Goal: Task Accomplishment & Management: Manage account settings

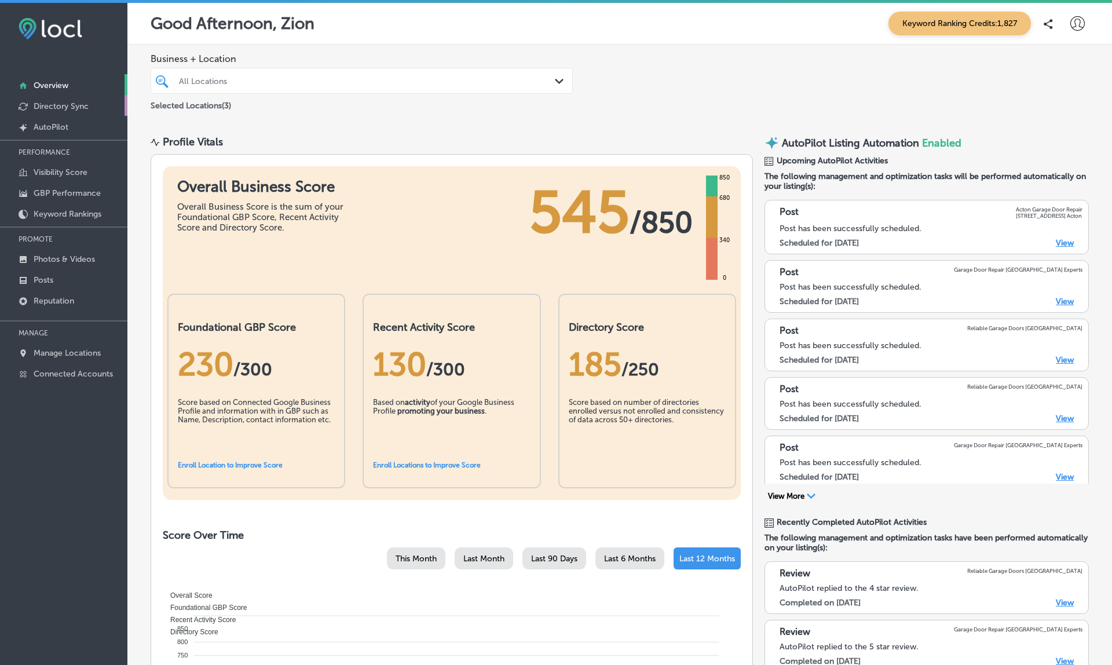
click at [59, 104] on p "Directory Sync" at bounding box center [61, 106] width 55 height 10
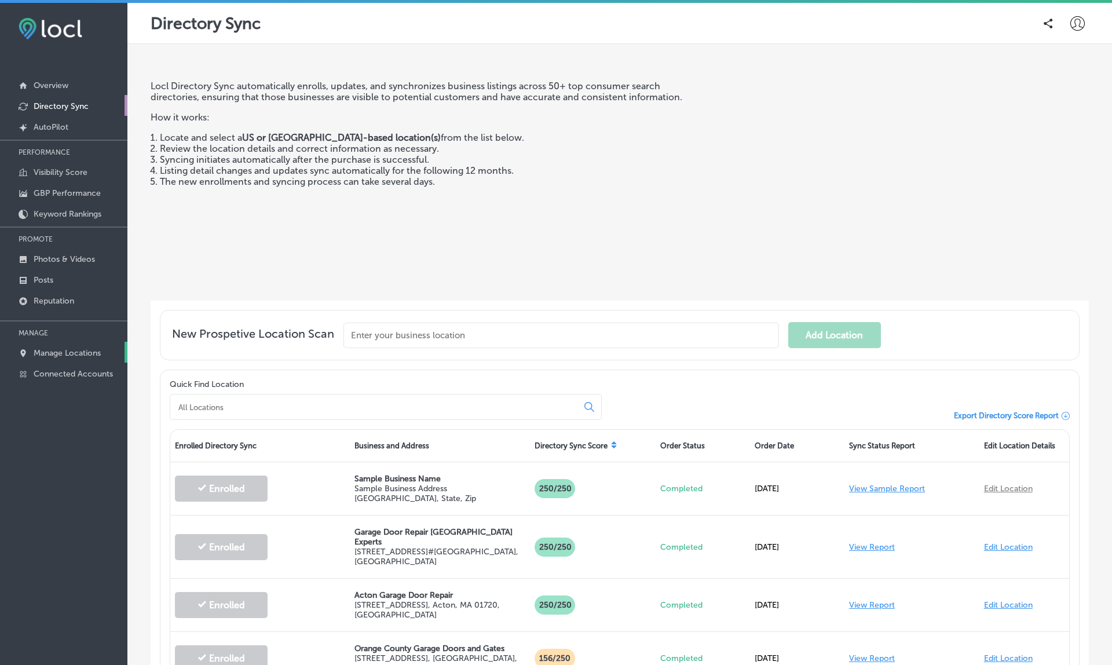
click at [47, 350] on p "Manage Locations" at bounding box center [67, 353] width 67 height 10
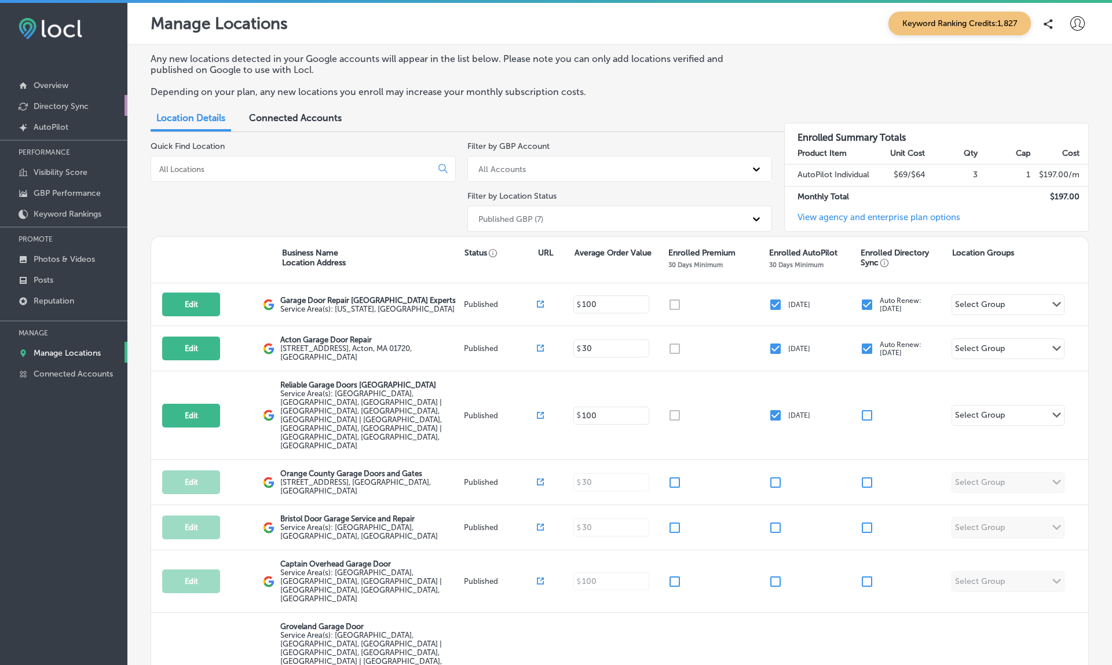
click at [55, 100] on link "Directory Sync" at bounding box center [63, 105] width 127 height 21
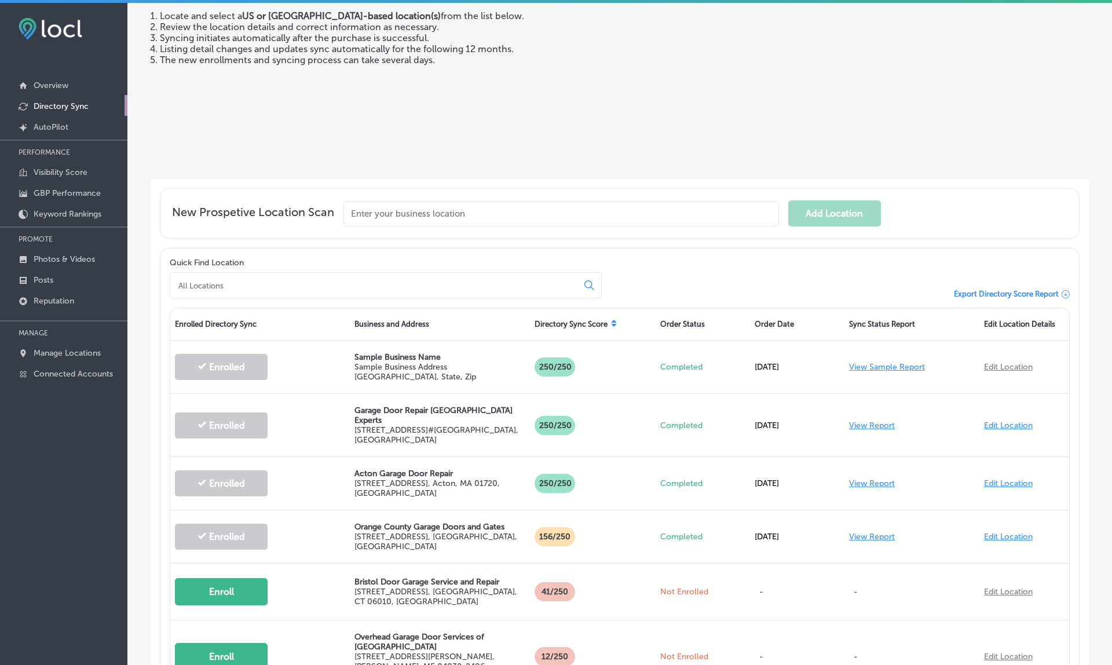
scroll to position [206, 0]
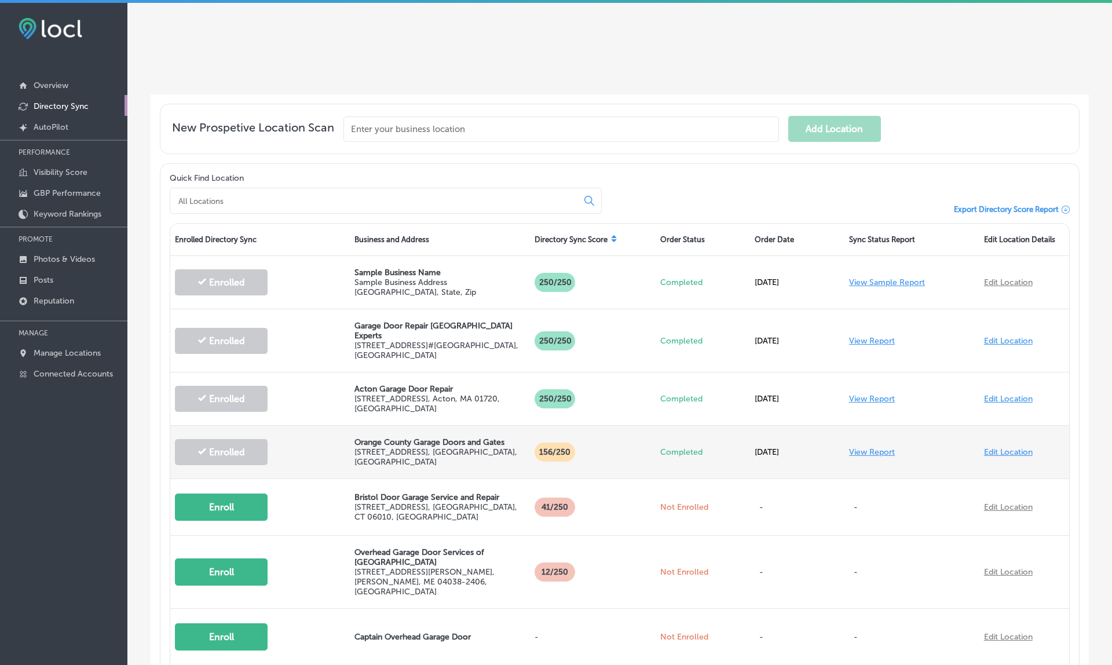
click at [1006, 447] on link "Edit Location" at bounding box center [1008, 452] width 49 height 10
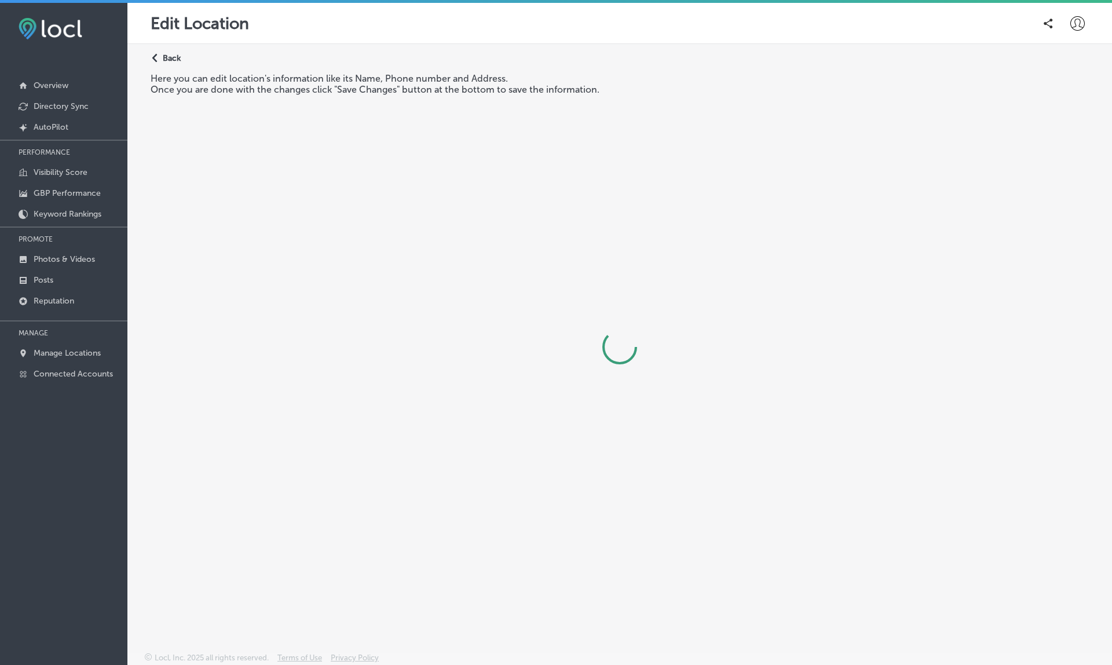
select select "US"
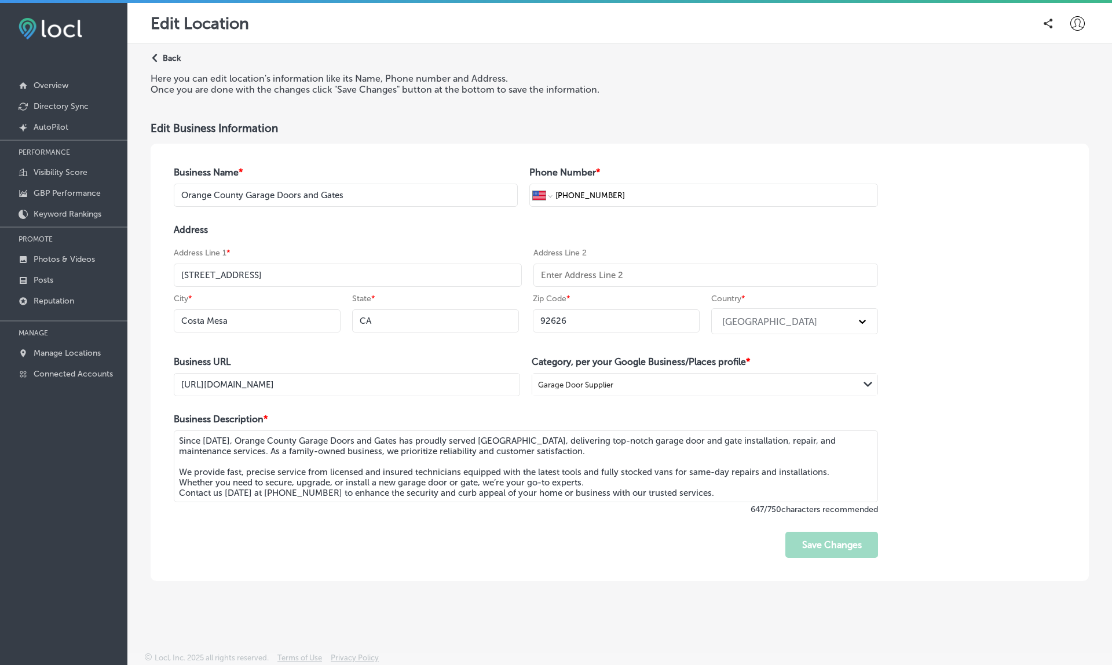
click at [174, 57] on p "Back" at bounding box center [172, 58] width 18 height 10
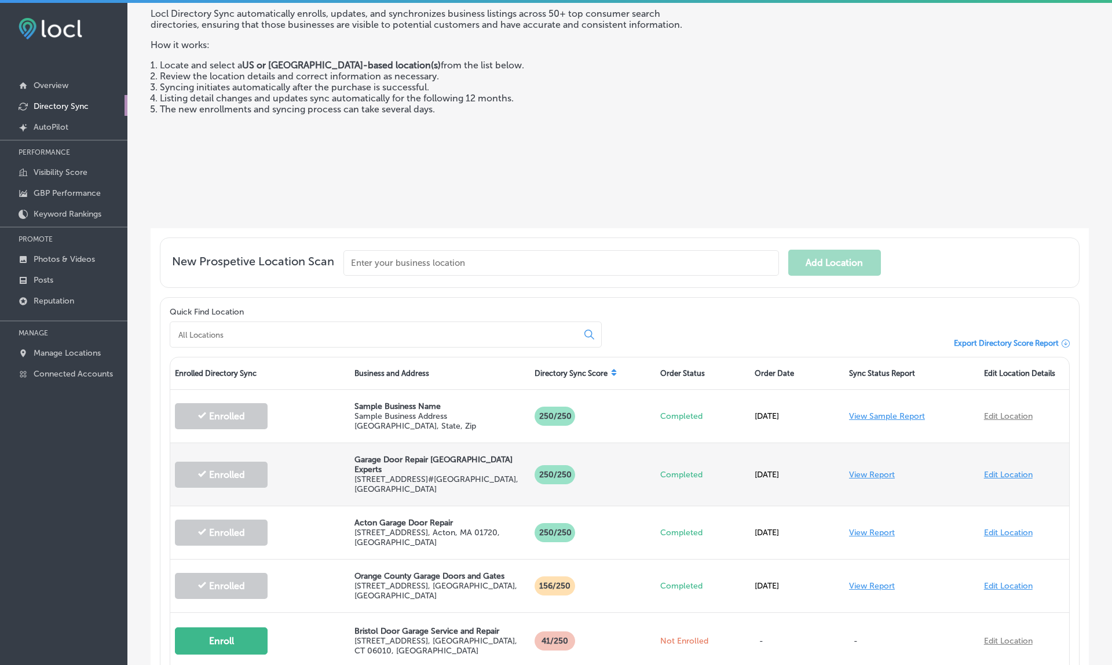
scroll to position [90, 0]
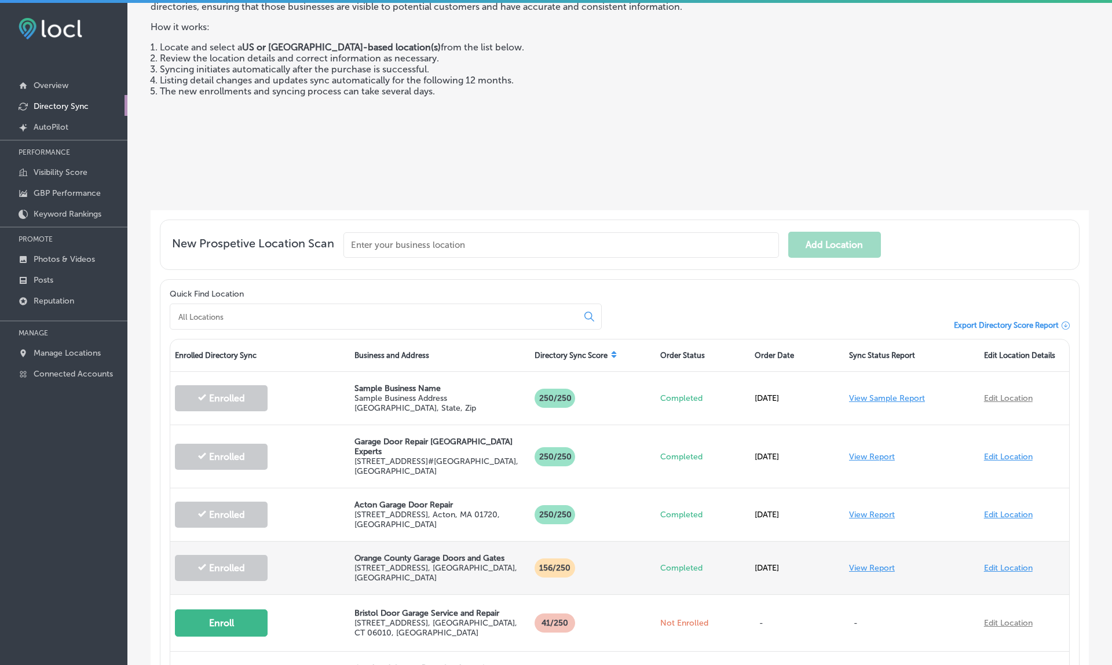
click at [866, 563] on link "View Report" at bounding box center [872, 568] width 46 height 10
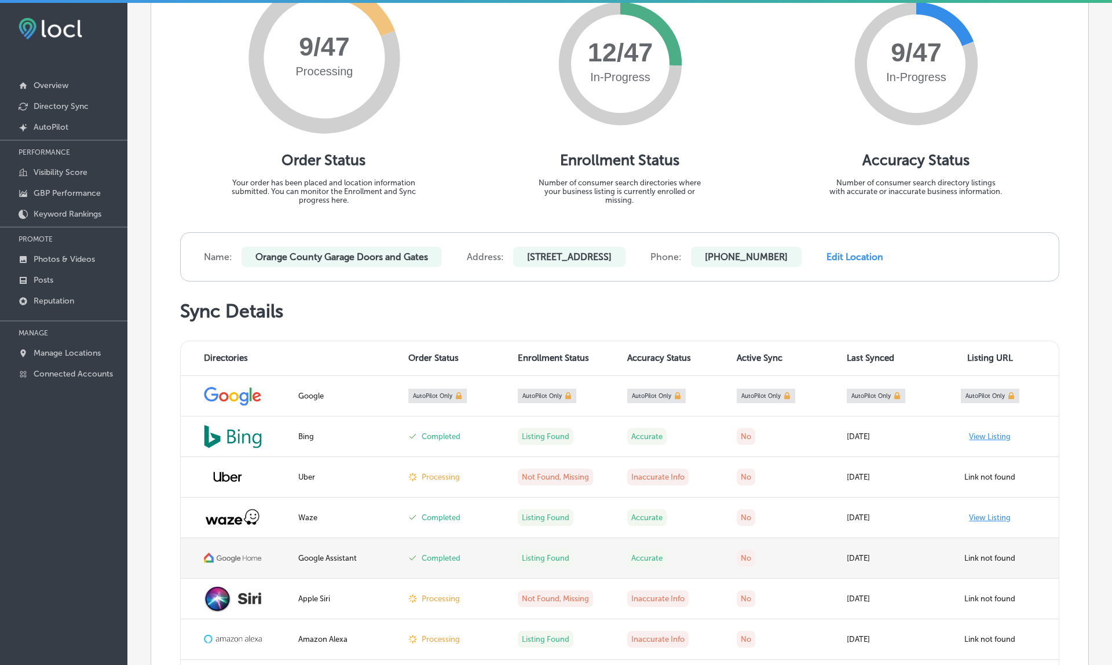
scroll to position [182, 0]
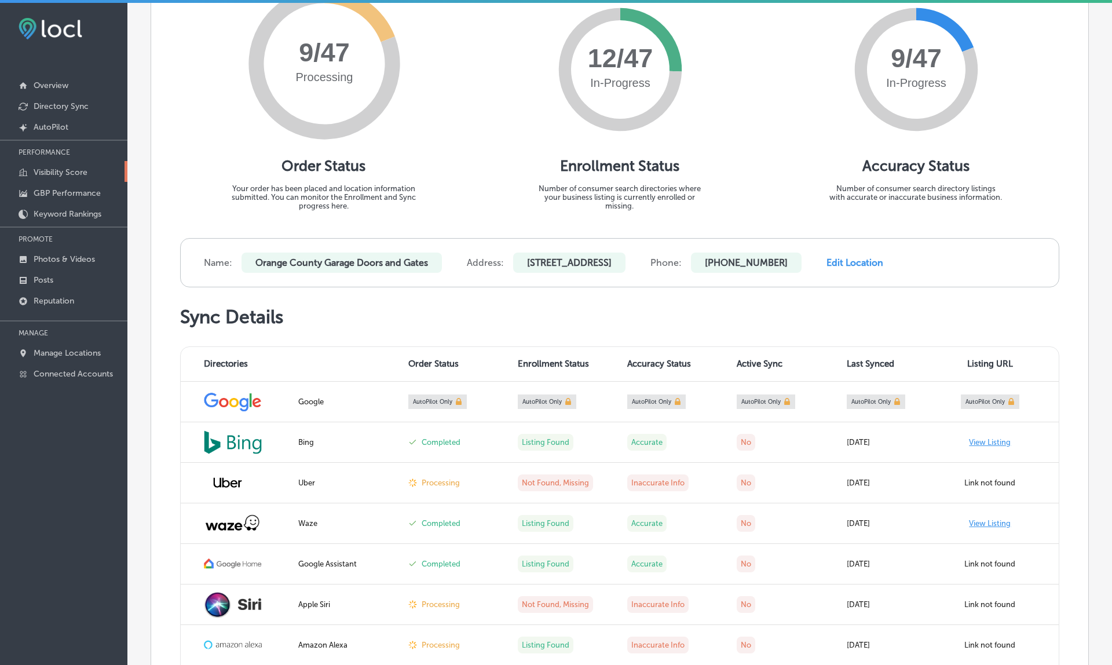
click at [54, 175] on p "Visibility Score" at bounding box center [61, 172] width 54 height 10
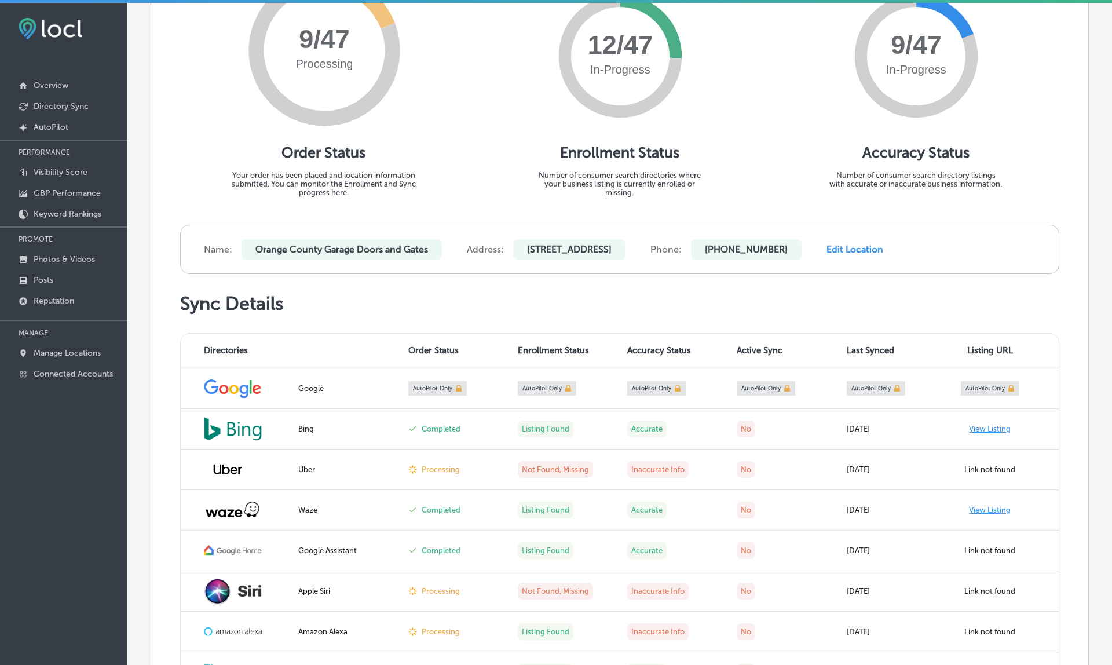
scroll to position [206, 0]
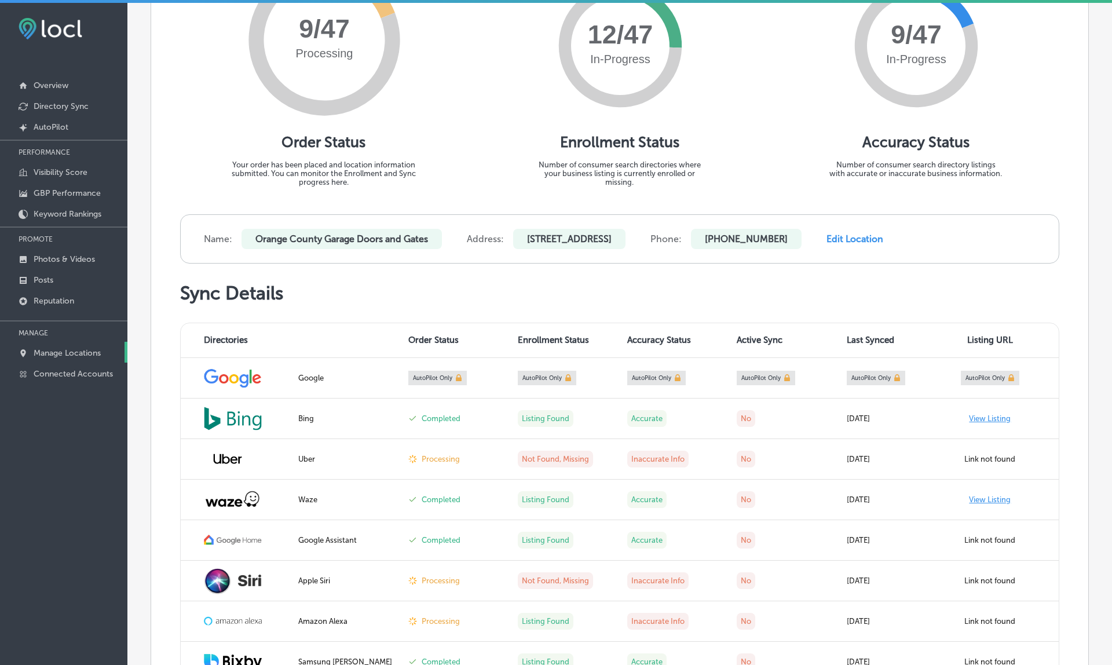
click at [51, 356] on p "Manage Locations" at bounding box center [67, 353] width 67 height 10
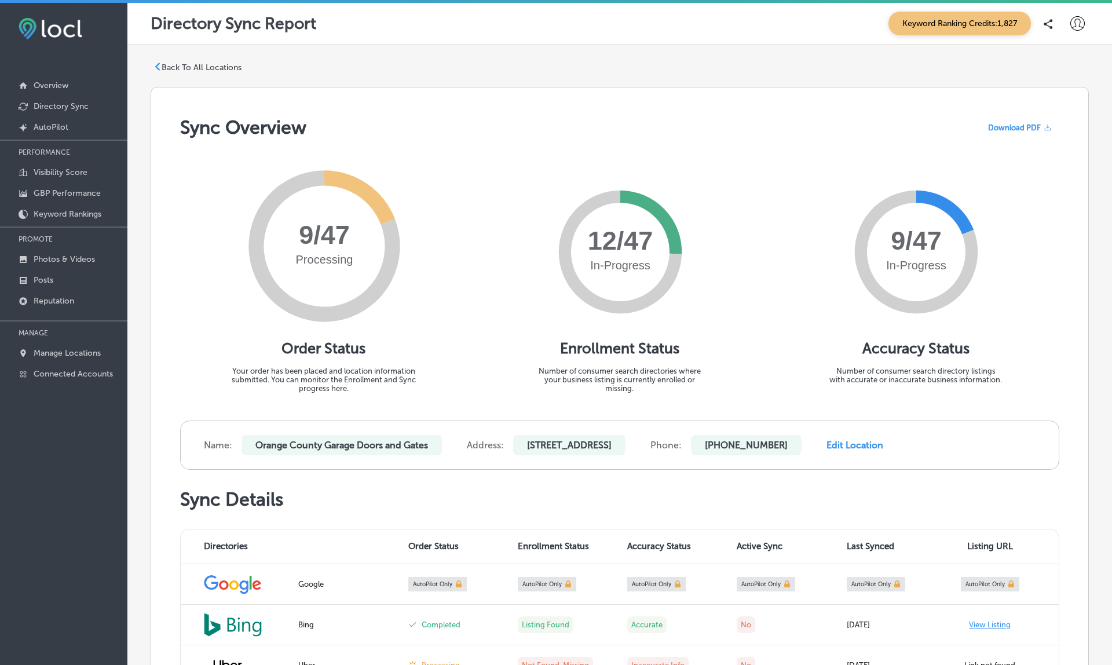
scroll to position [0, 0]
click at [43, 102] on p "Directory Sync" at bounding box center [61, 106] width 55 height 10
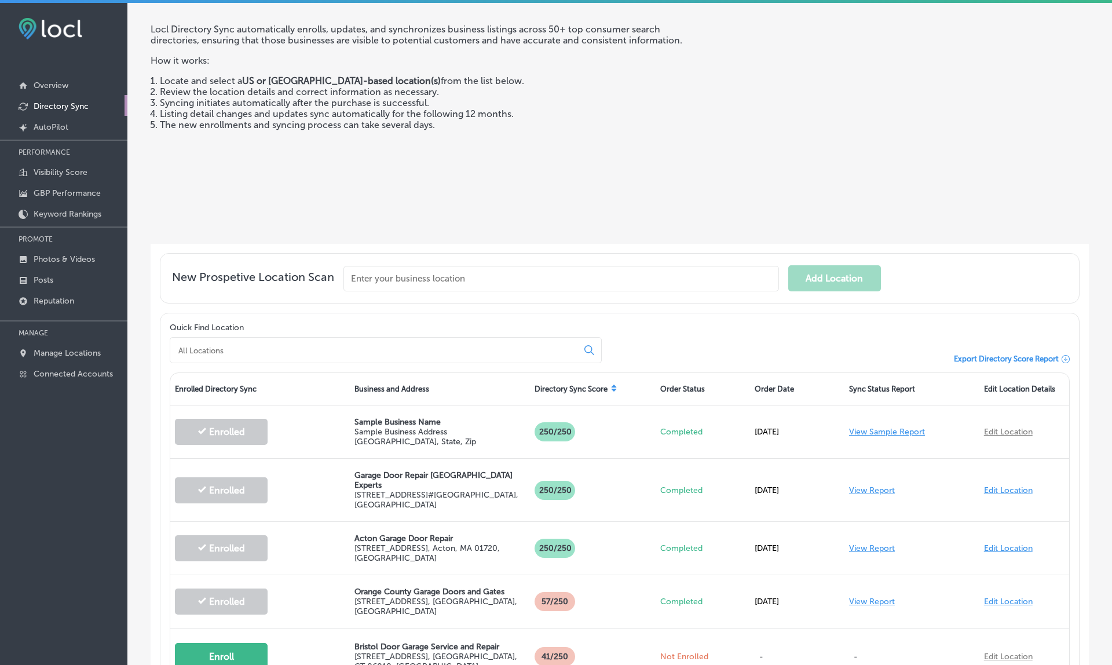
scroll to position [65, 0]
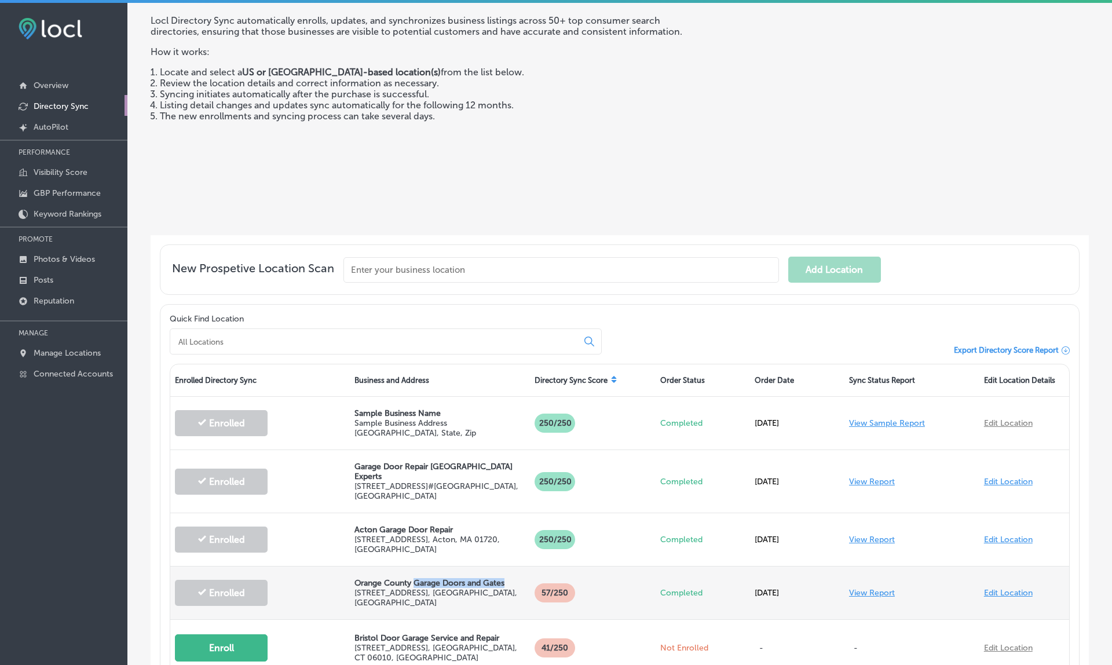
drag, startPoint x: 417, startPoint y: 569, endPoint x: 510, endPoint y: 571, distance: 92.7
click at [510, 578] on p "Orange County Garage Doors and Gates" at bounding box center [440, 583] width 170 height 10
copy p "Garage Doors and Gates"
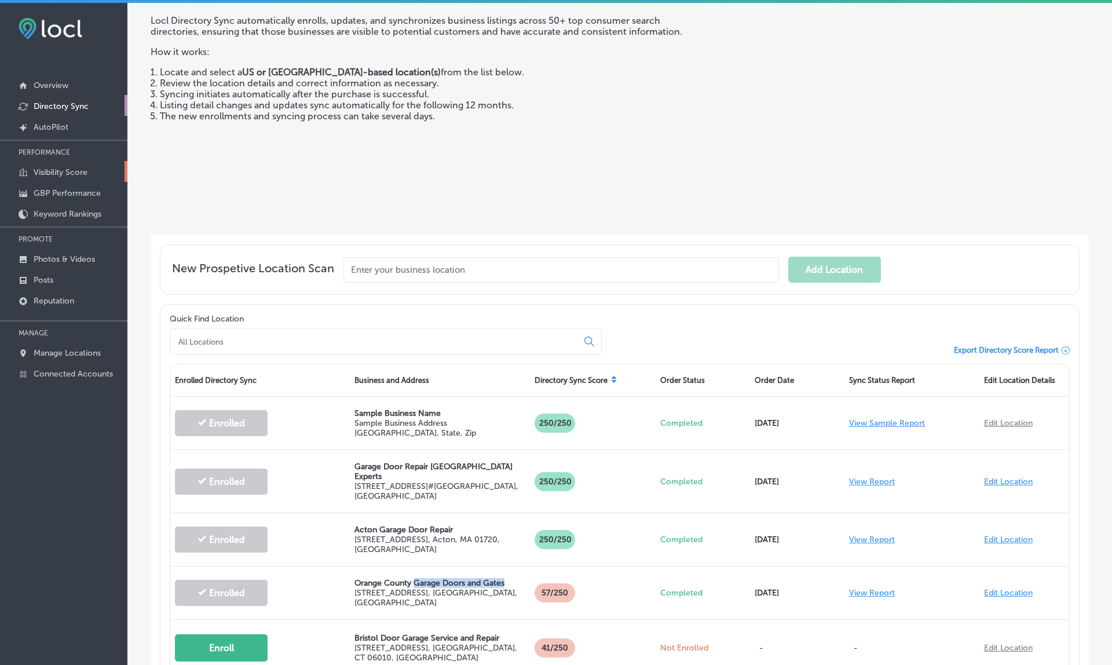
click at [60, 180] on link "Visibility Score" at bounding box center [63, 171] width 127 height 21
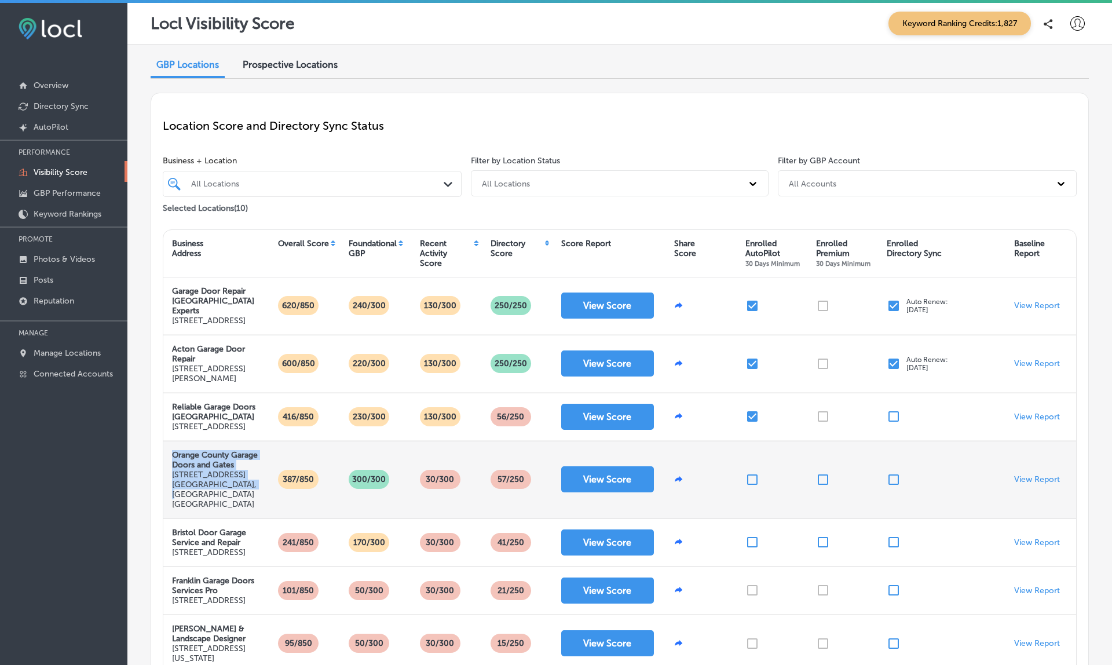
drag, startPoint x: 172, startPoint y: 472, endPoint x: 248, endPoint y: 509, distance: 84.7
click at [248, 509] on div "Orange County Garage Doors and Gates 2775 Mesa Verde dr. Costa Mesa, CA US" at bounding box center [216, 479] width 89 height 59
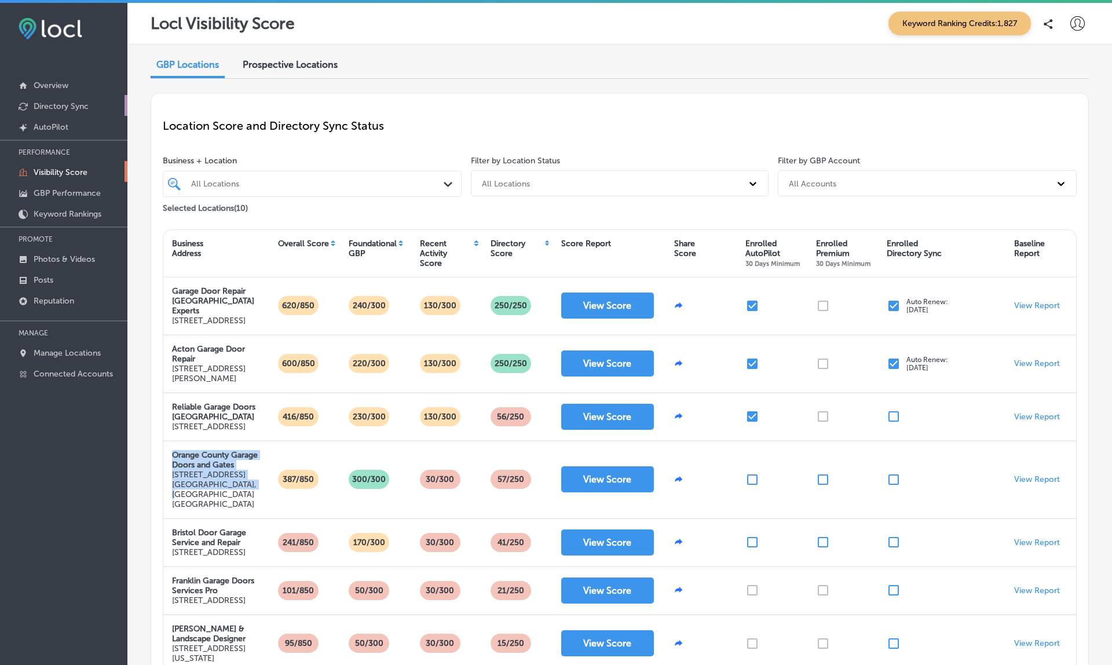
click at [55, 106] on p "Directory Sync" at bounding box center [61, 106] width 55 height 10
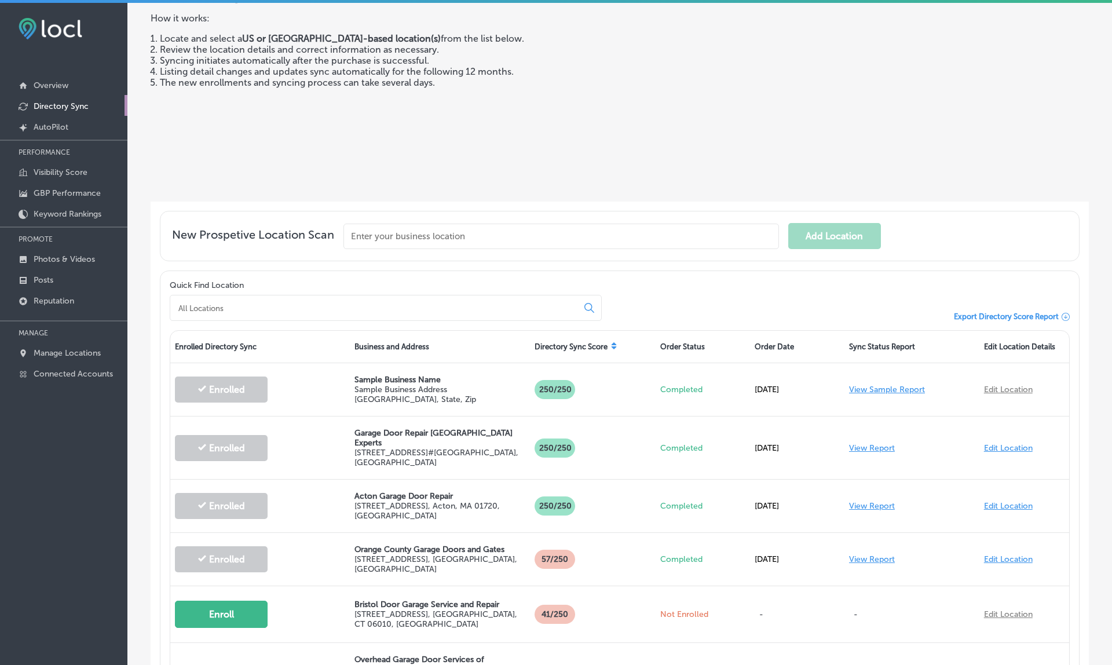
scroll to position [154, 0]
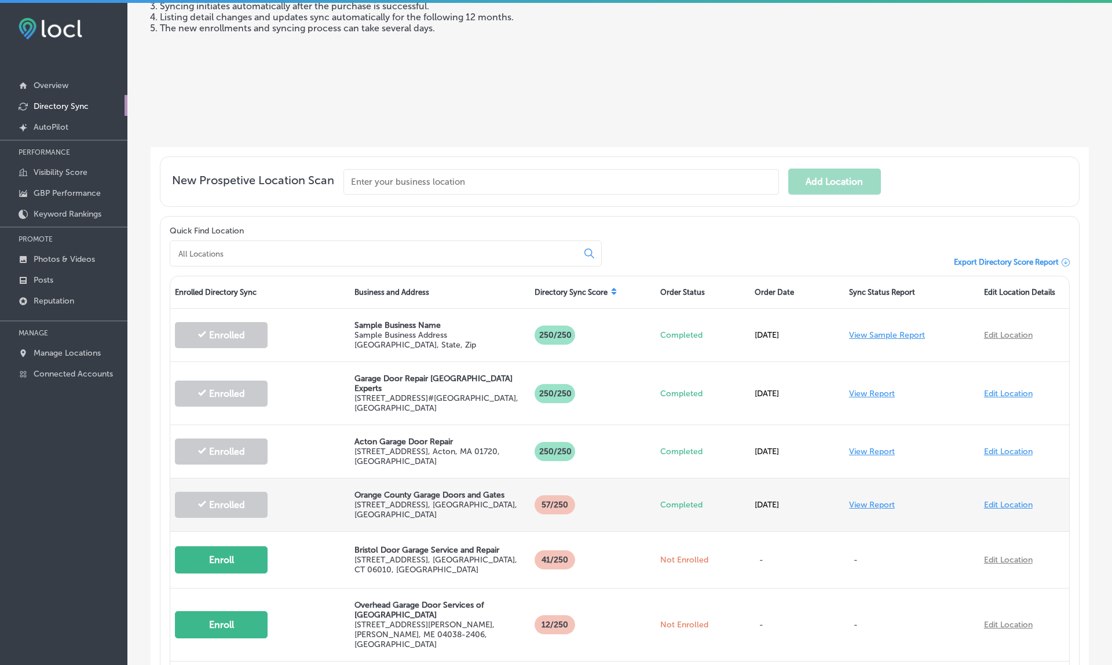
click at [872, 500] on link "View Report" at bounding box center [872, 505] width 46 height 10
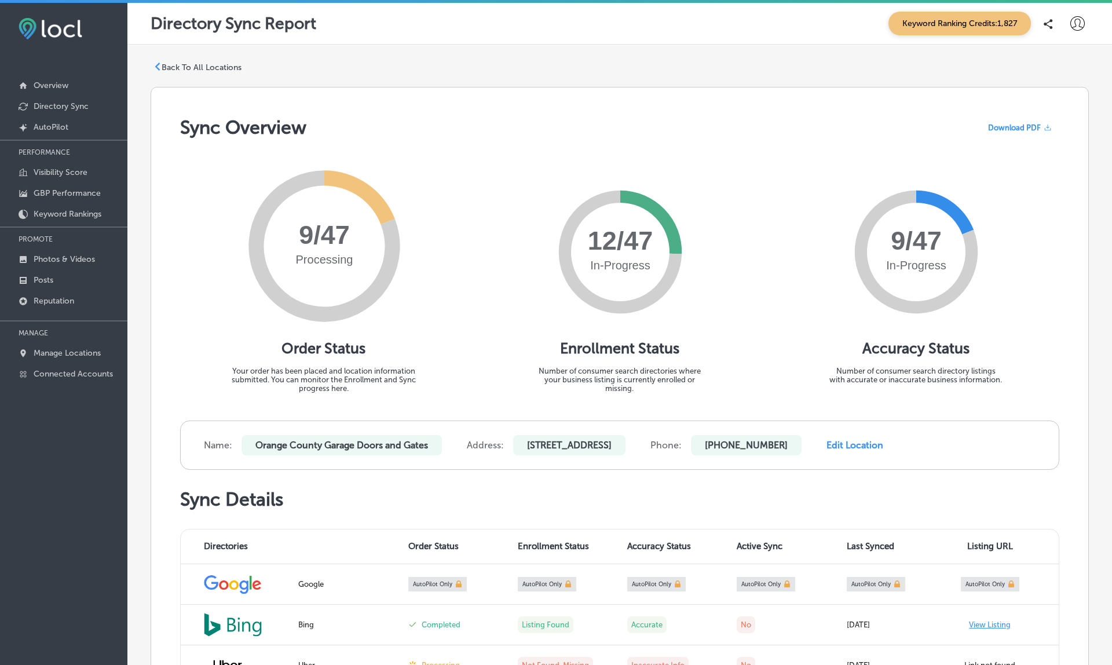
click at [1078, 14] on div at bounding box center [1077, 23] width 23 height 23
click at [1055, 72] on p "My Account" at bounding box center [1062, 66] width 52 height 14
select select "US"
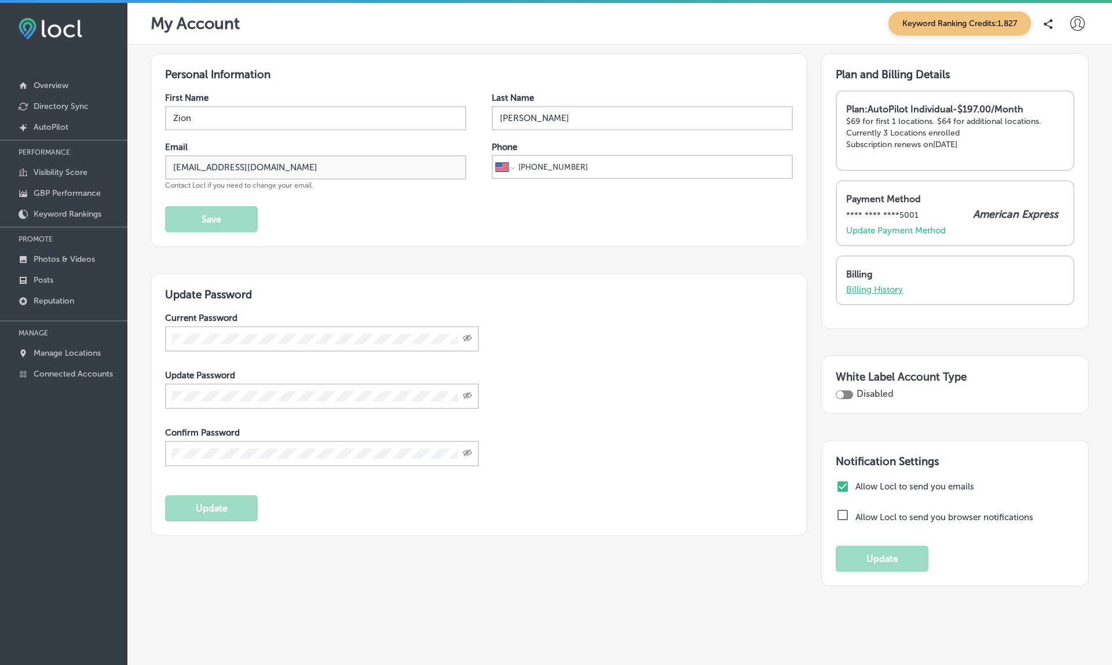
click at [876, 288] on p "Billing History" at bounding box center [874, 289] width 57 height 10
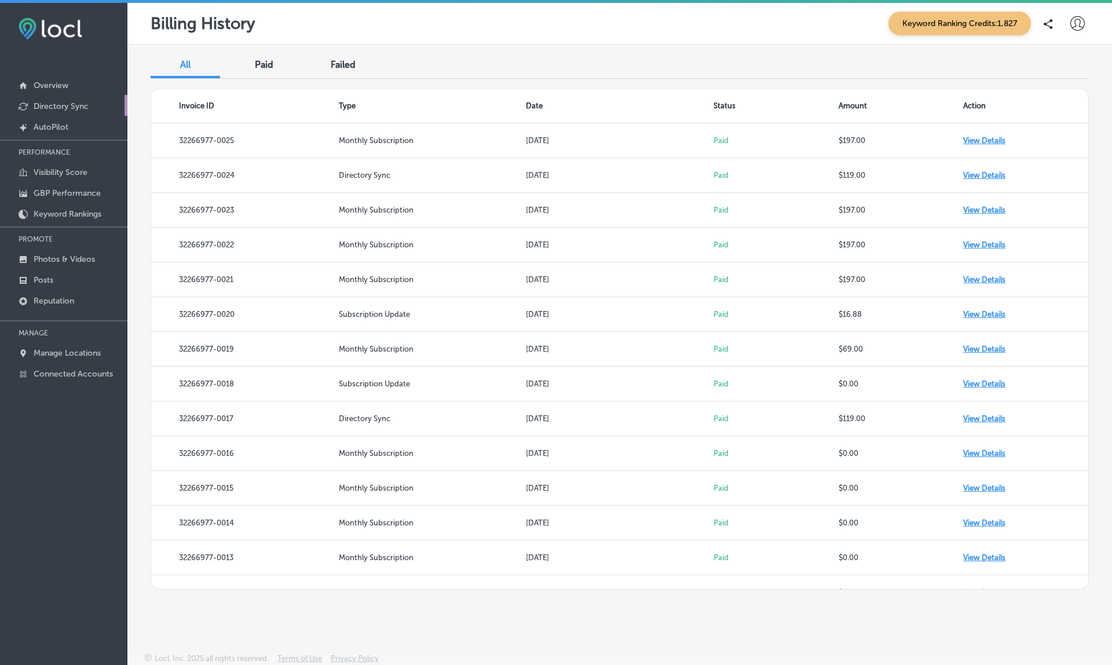
click at [69, 103] on p "Directory Sync" at bounding box center [61, 106] width 55 height 10
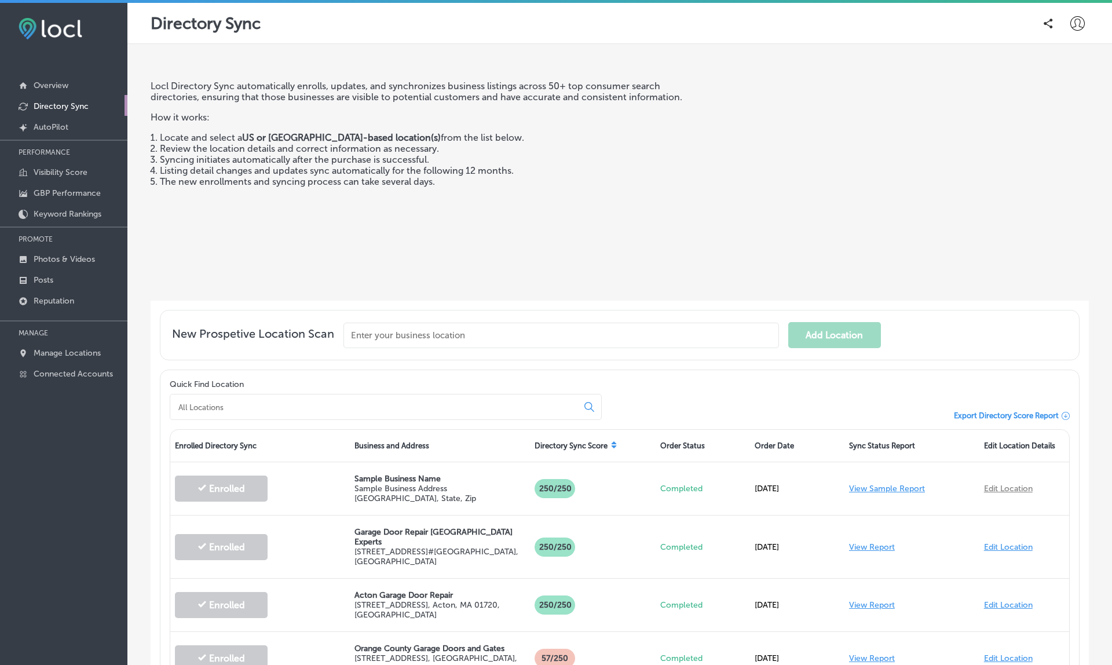
click at [1079, 23] on icon at bounding box center [1077, 23] width 14 height 14
click at [1052, 68] on p "My Account" at bounding box center [1062, 66] width 52 height 14
select select "US"
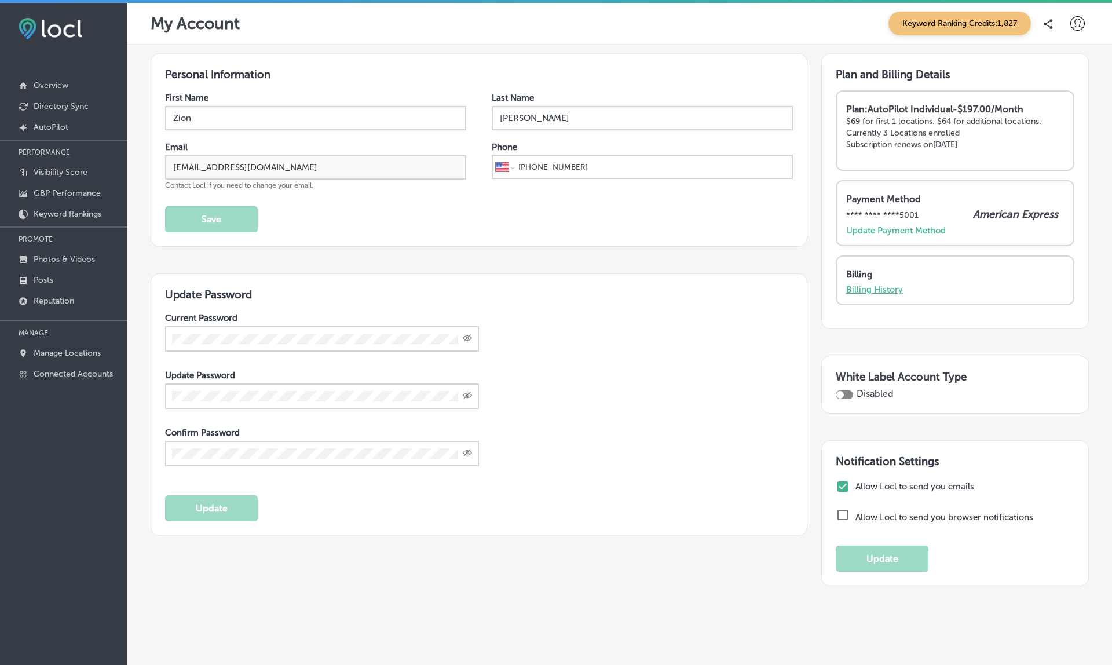
click at [871, 288] on p "Billing History" at bounding box center [874, 289] width 57 height 10
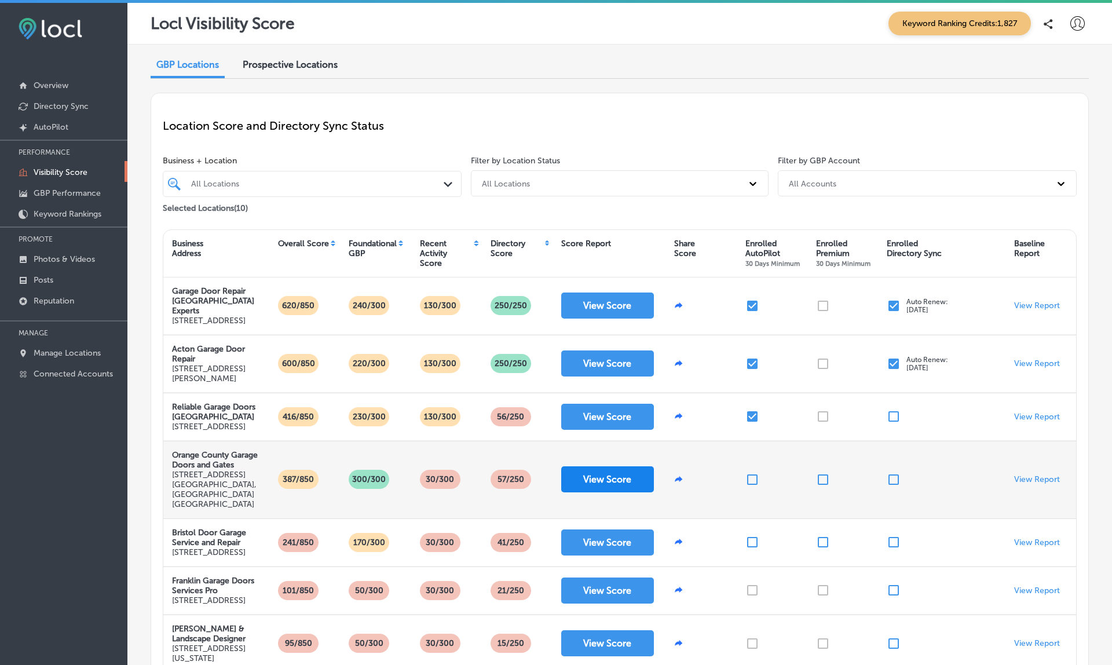
click at [619, 489] on button "View Score" at bounding box center [607, 479] width 93 height 26
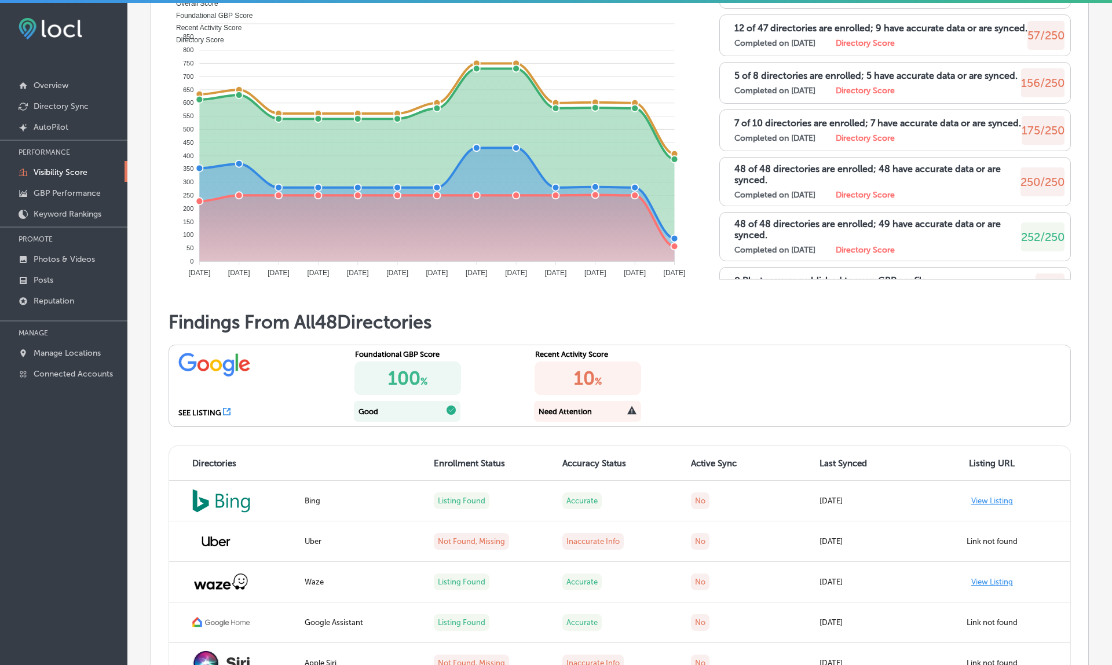
scroll to position [684, 0]
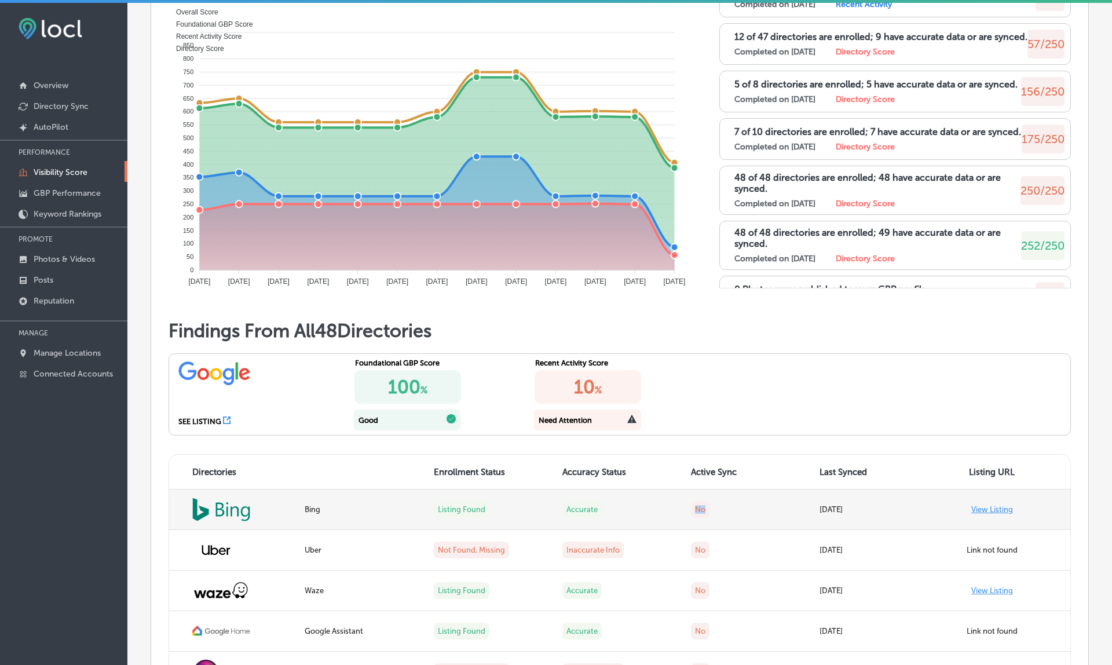
drag, startPoint x: 686, startPoint y: 505, endPoint x: 721, endPoint y: 505, distance: 34.2
click at [721, 505] on td "No" at bounding box center [748, 509] width 129 height 41
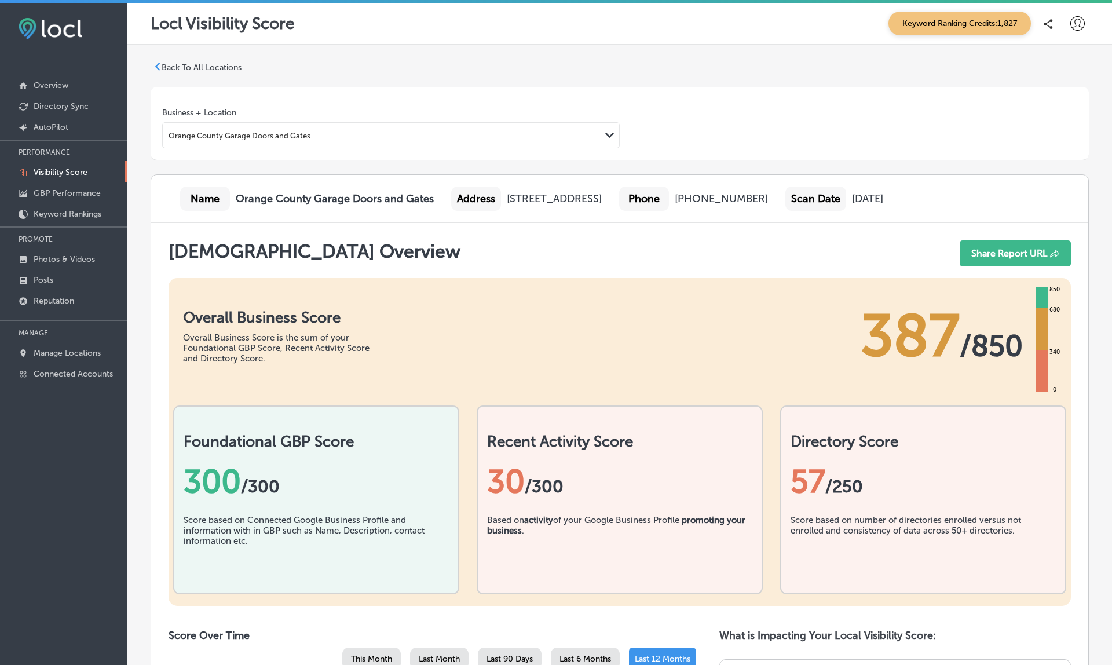
scroll to position [0, 0]
click at [58, 103] on p "Directory Sync" at bounding box center [61, 106] width 55 height 10
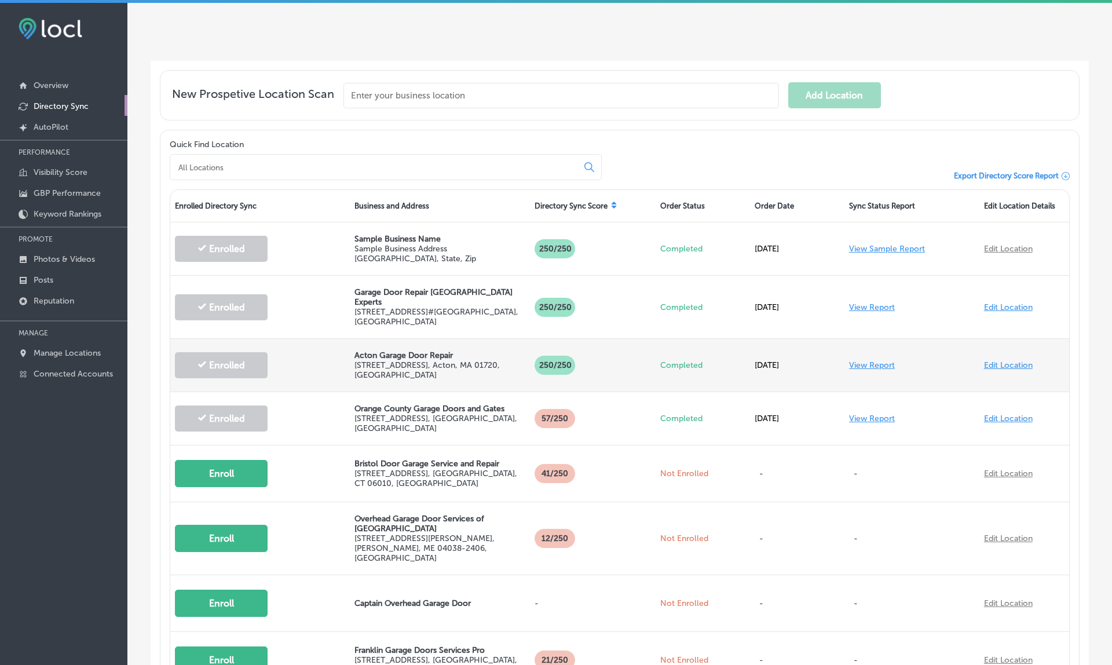
scroll to position [252, 0]
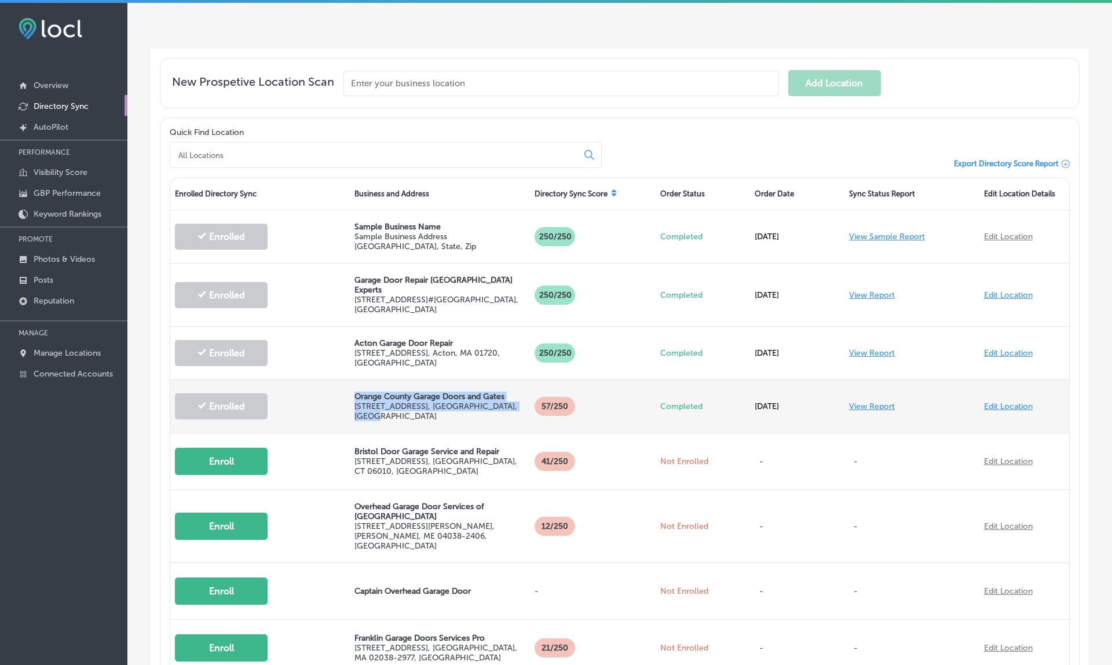
drag, startPoint x: 356, startPoint y: 376, endPoint x: 433, endPoint y: 401, distance: 80.4
click at [433, 401] on div "Orange County Garage Doors and Gates [STREET_ADDRESS] , [GEOGRAPHIC_DATA], [GEO…" at bounding box center [440, 406] width 180 height 53
click at [874, 401] on link "View Report" at bounding box center [872, 406] width 46 height 10
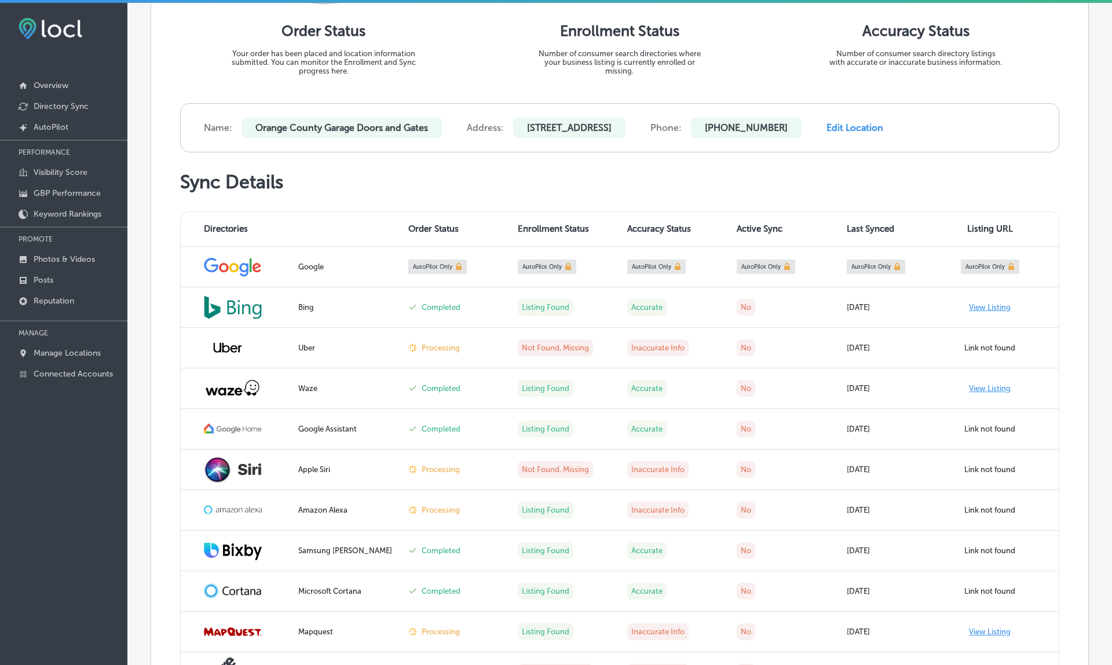
scroll to position [330, 0]
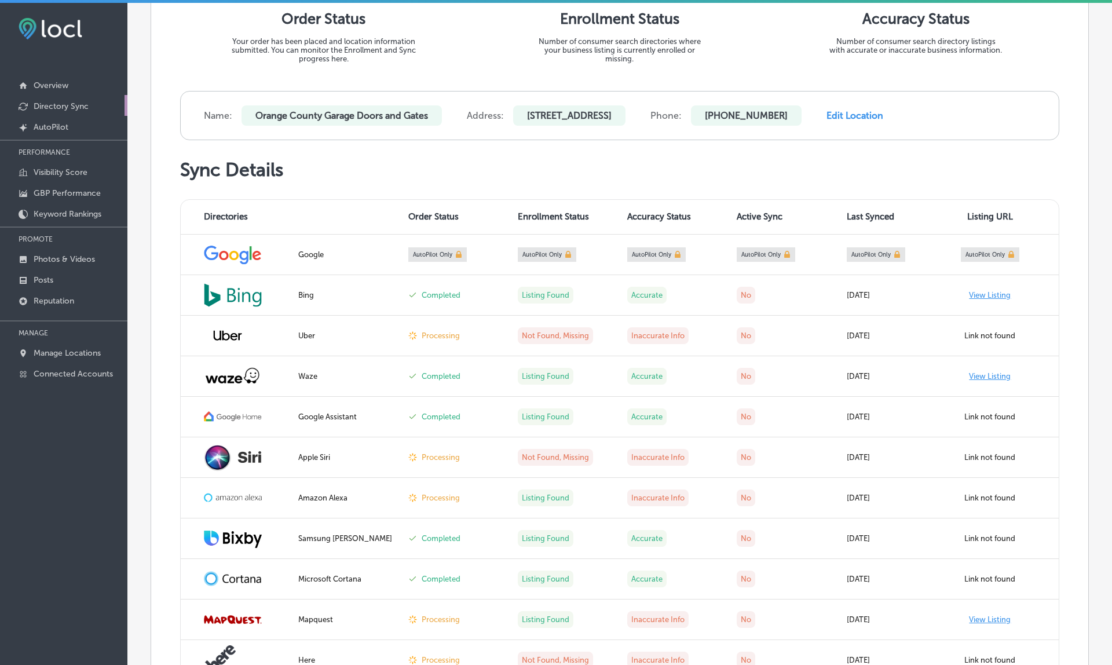
click at [63, 108] on p "Directory Sync" at bounding box center [61, 106] width 55 height 10
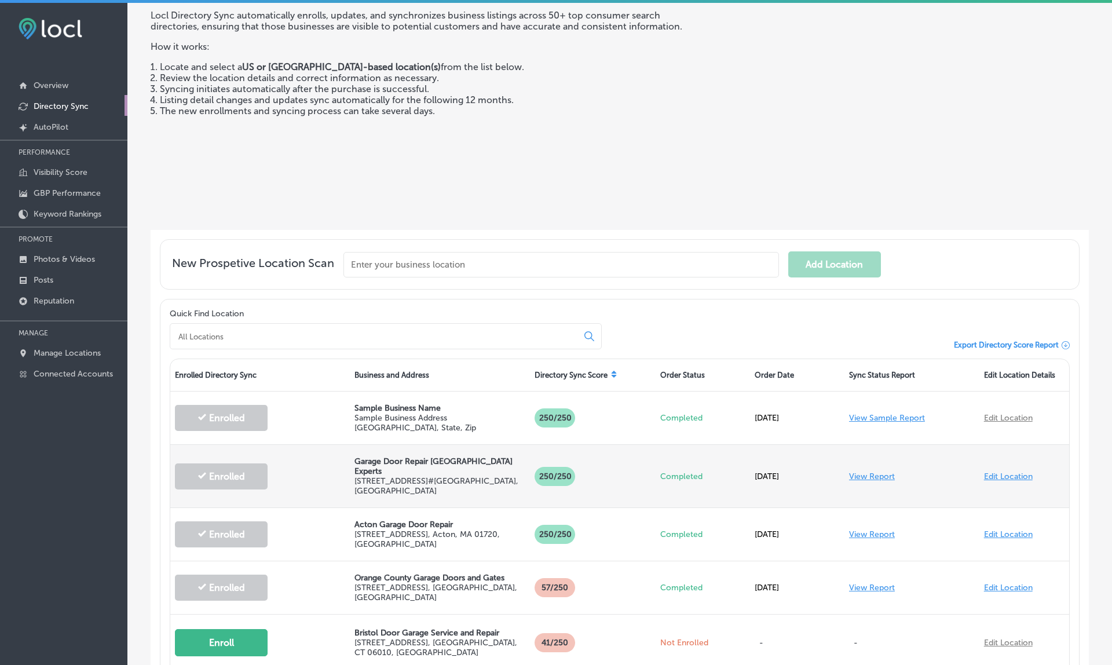
scroll to position [79, 0]
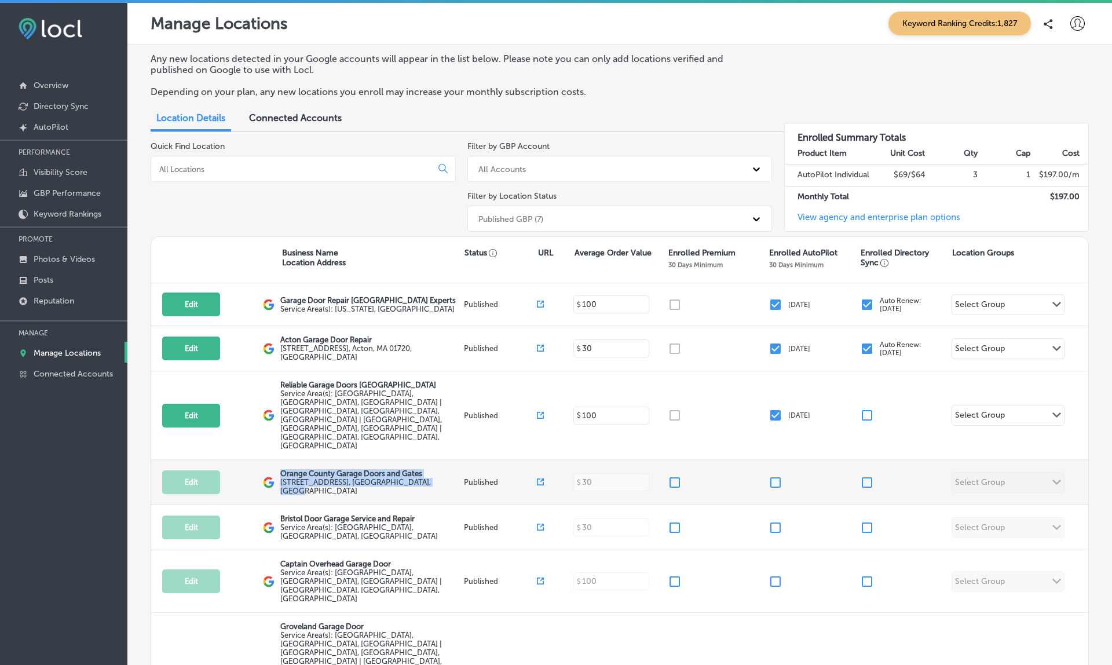
drag, startPoint x: 282, startPoint y: 440, endPoint x: 384, endPoint y: 455, distance: 103.7
click at [384, 460] on div "Edit This location is not published yet. Orange County Garage Doors and Gates 2…" at bounding box center [619, 482] width 937 height 45
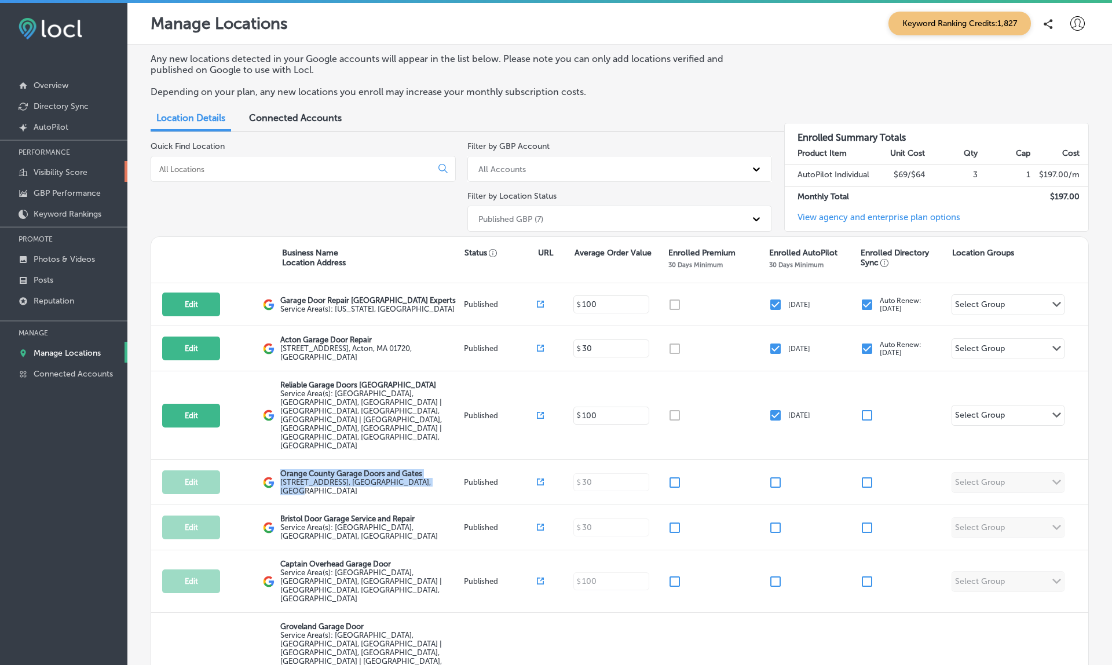
click at [52, 171] on p "Visibility Score" at bounding box center [61, 172] width 54 height 10
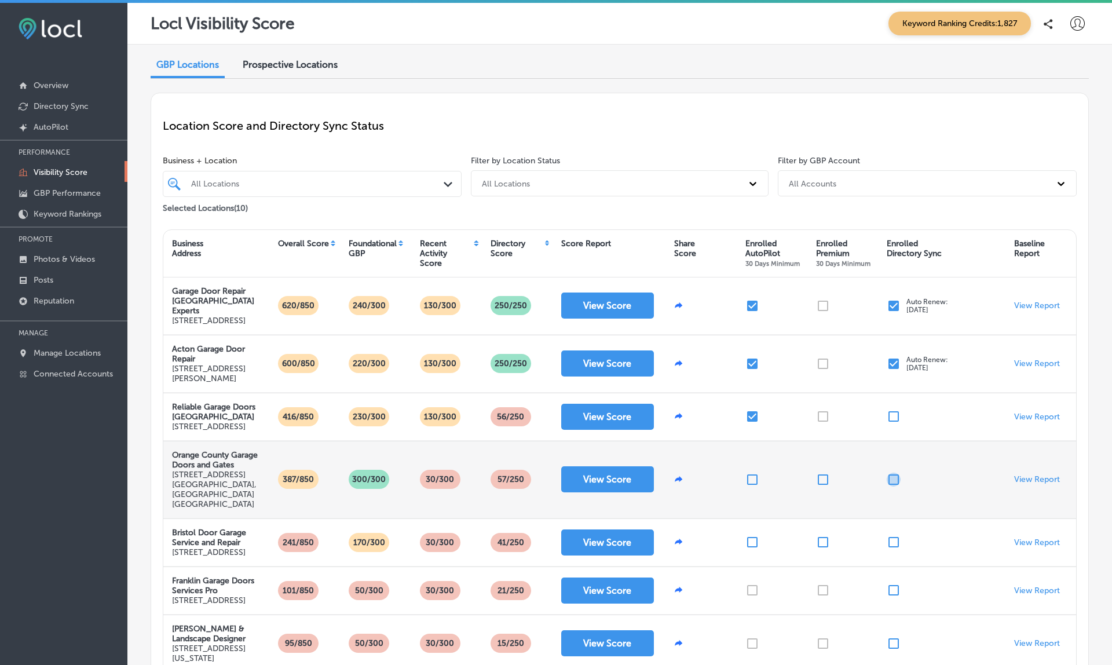
click at [895, 487] on input "checkbox" at bounding box center [894, 480] width 14 height 14
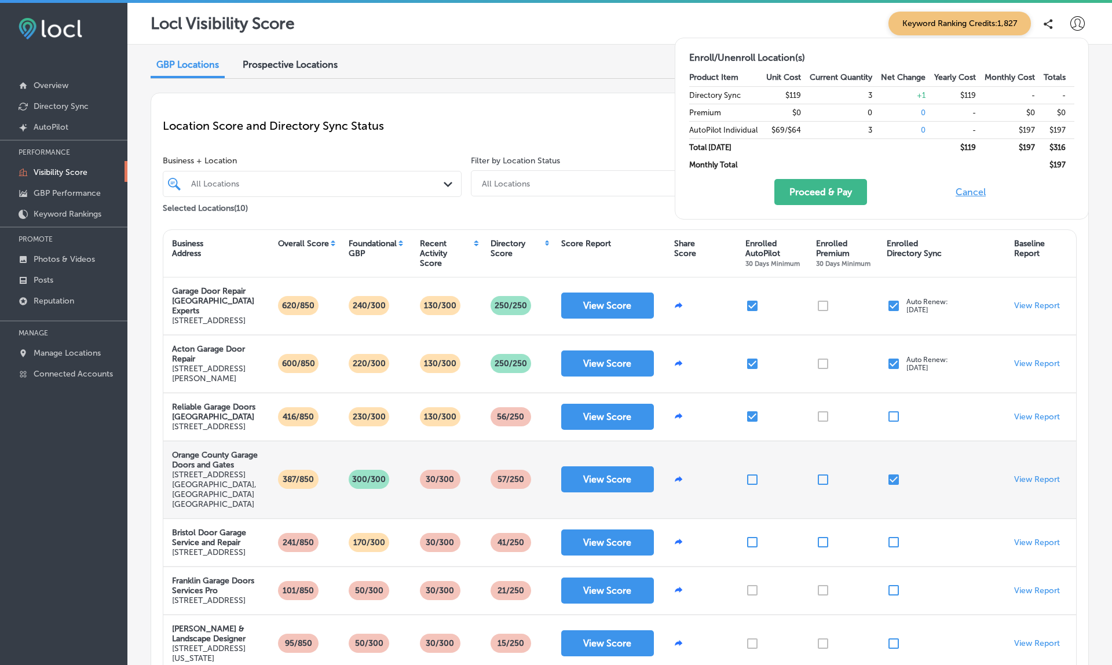
click at [967, 191] on button "Cancel" at bounding box center [970, 192] width 37 height 26
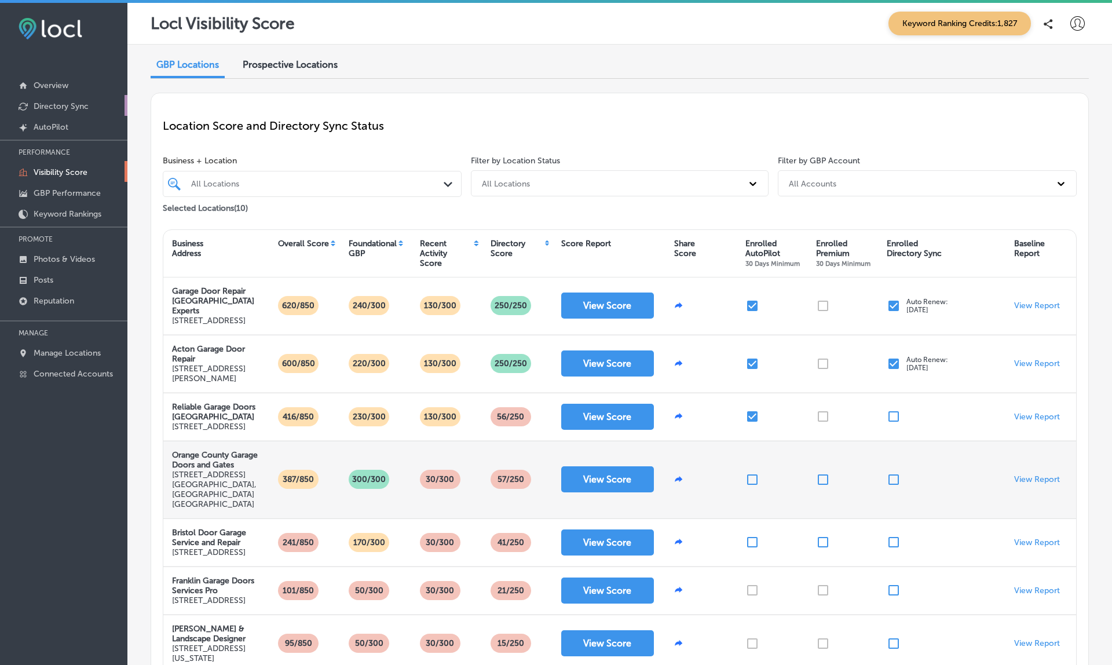
click at [47, 104] on p "Directory Sync" at bounding box center [61, 106] width 55 height 10
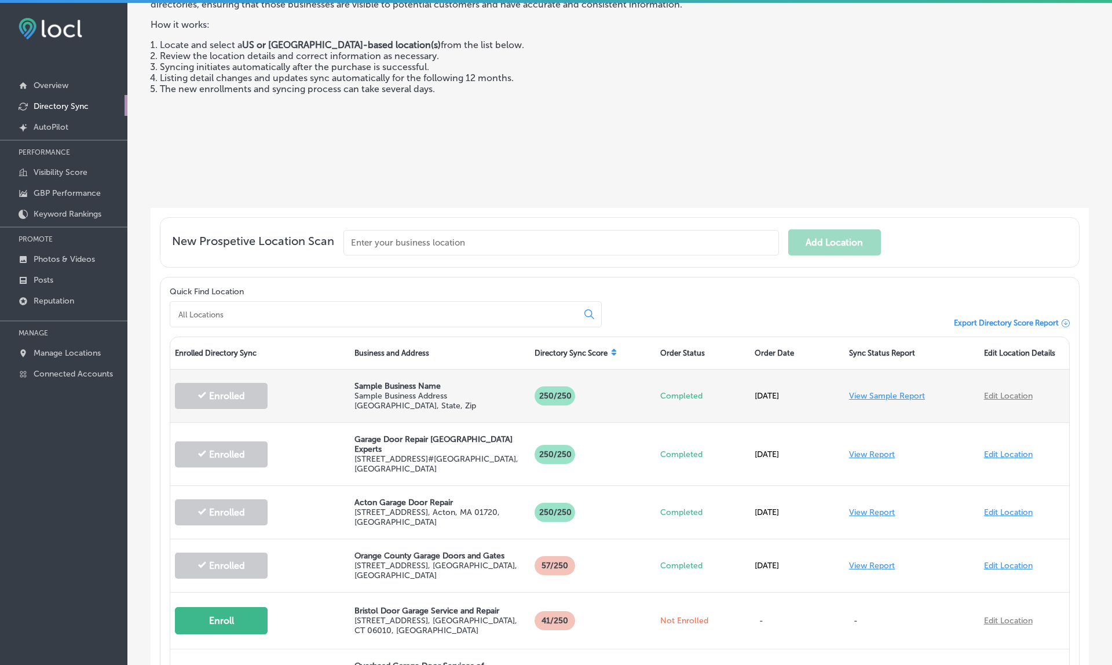
scroll to position [98, 0]
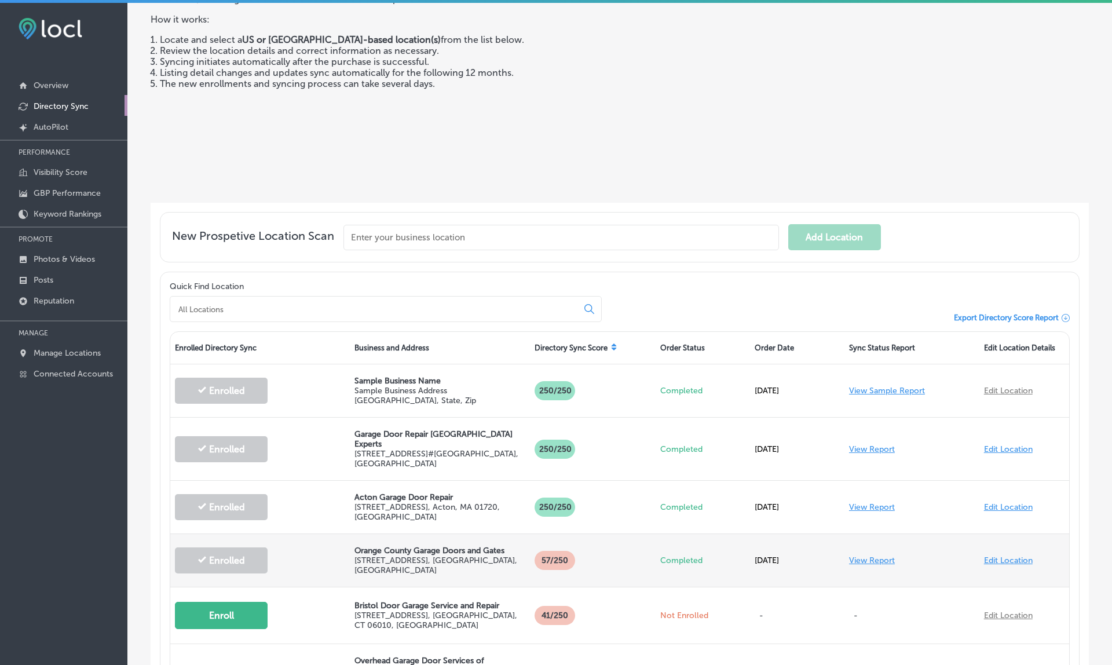
click at [875, 555] on link "View Report" at bounding box center [872, 560] width 46 height 10
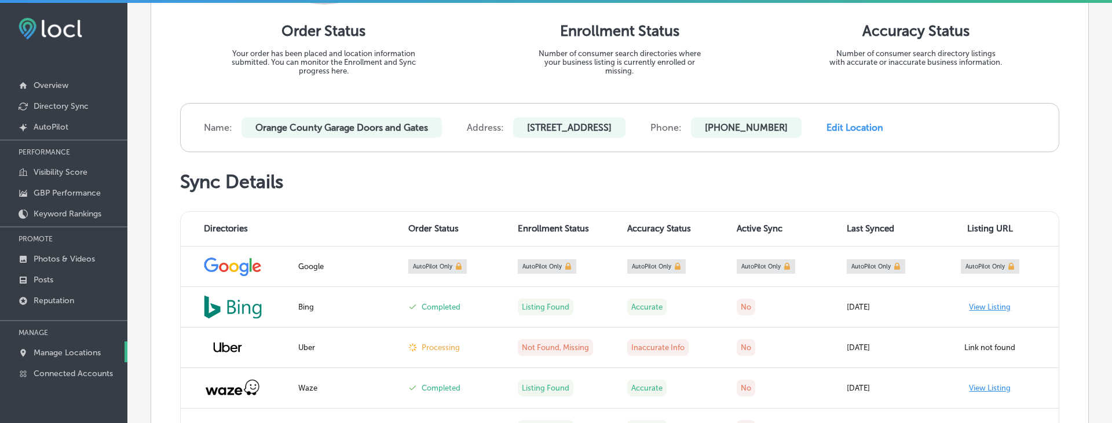
click at [68, 356] on p "Manage Locations" at bounding box center [67, 353] width 67 height 10
